Goal: Task Accomplishment & Management: Manage account settings

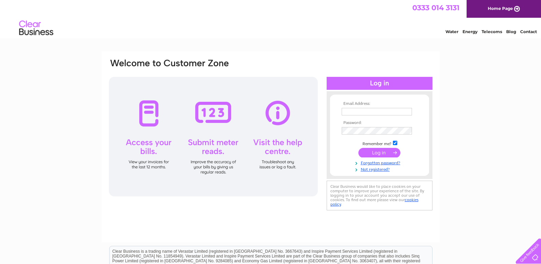
type input "Jacobmariana048@gmail.com"
click at [385, 153] on input "submit" at bounding box center [379, 153] width 42 height 10
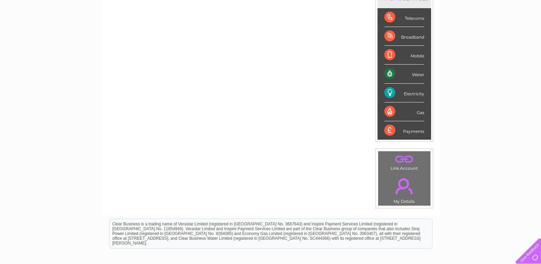
scroll to position [120, 0]
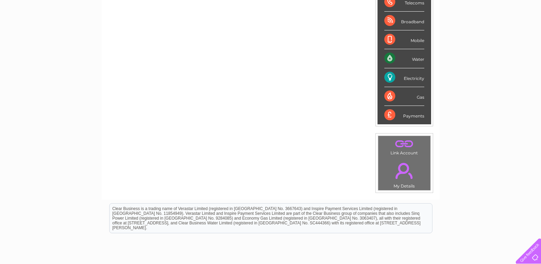
click at [404, 183] on td ". My Details" at bounding box center [404, 173] width 53 height 33
click at [403, 176] on link "." at bounding box center [404, 171] width 49 height 24
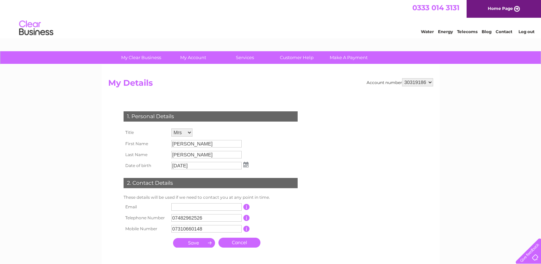
click at [429, 83] on select "30319186" at bounding box center [417, 82] width 31 height 8
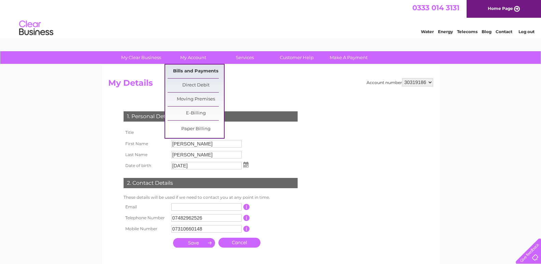
click at [182, 68] on link "Bills and Payments" at bounding box center [196, 71] width 56 height 14
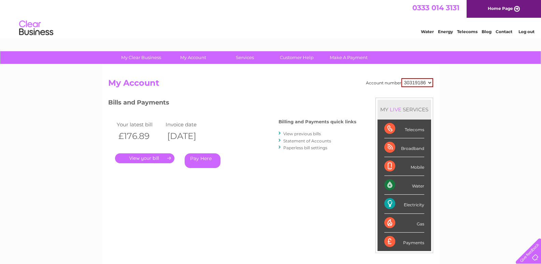
click at [146, 160] on link "." at bounding box center [144, 158] width 59 height 10
